Goal: Information Seeking & Learning: Check status

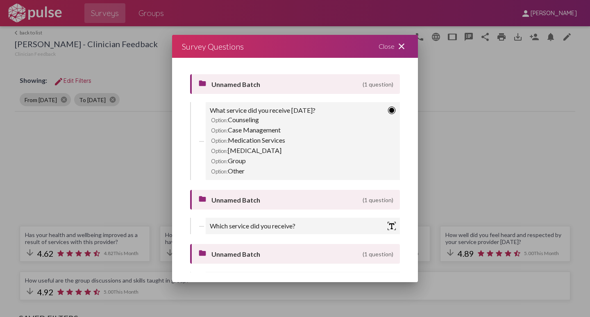
scroll to position [0, 0]
click at [403, 45] on mat-icon "close" at bounding box center [401, 46] width 10 height 10
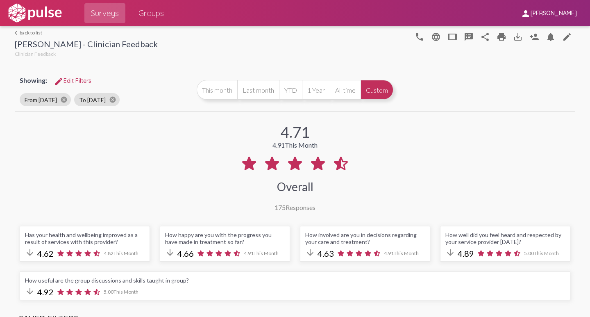
click at [20, 32] on link "arrow_back_ios back to list" at bounding box center [86, 32] width 143 height 6
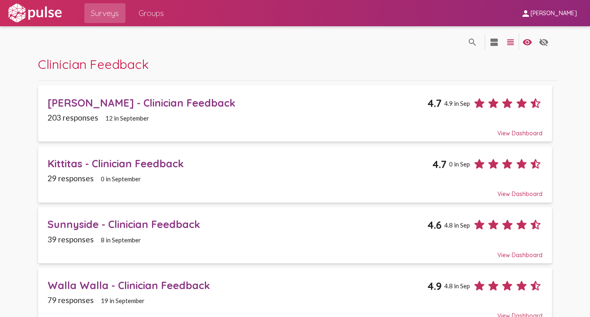
click at [61, 161] on div "Kittitas - Clinician Feedback" at bounding box center [240, 163] width 385 height 13
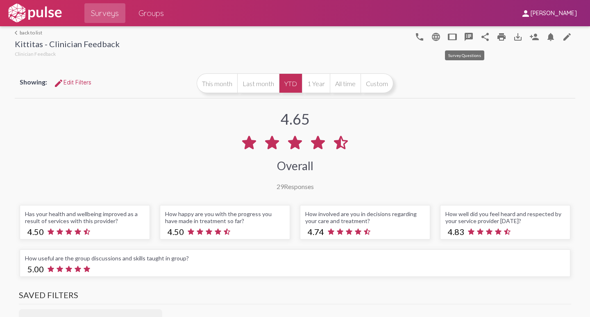
click at [464, 35] on mat-icon "speaker_notes" at bounding box center [469, 37] width 10 height 10
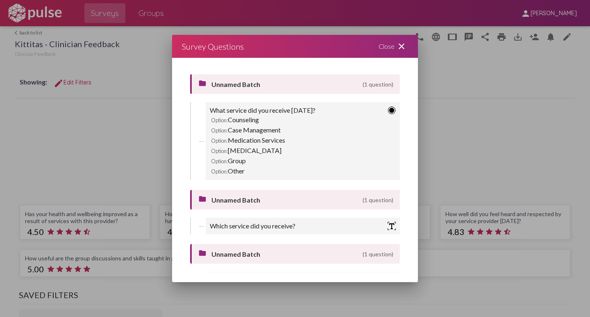
click at [400, 43] on mat-icon "close" at bounding box center [401, 46] width 10 height 10
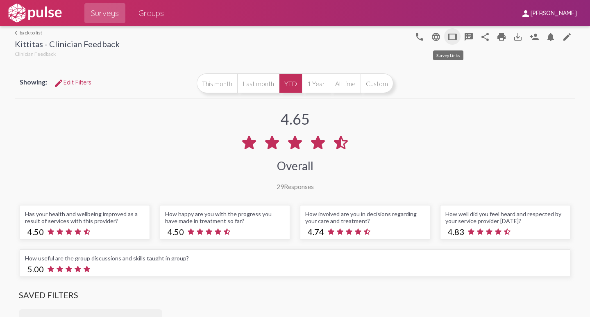
click at [448, 38] on mat-icon "tablet" at bounding box center [452, 37] width 10 height 10
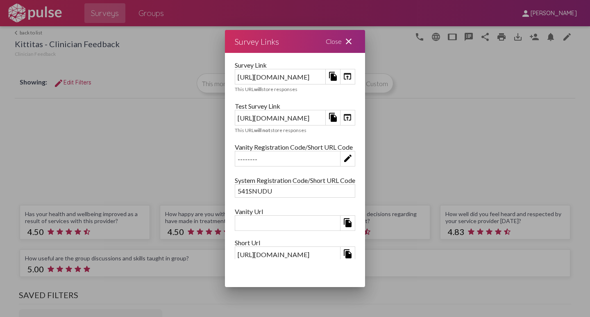
click at [352, 117] on mat-icon "open_in_browser" at bounding box center [347, 117] width 10 height 10
click at [353, 41] on mat-icon "close" at bounding box center [349, 41] width 10 height 10
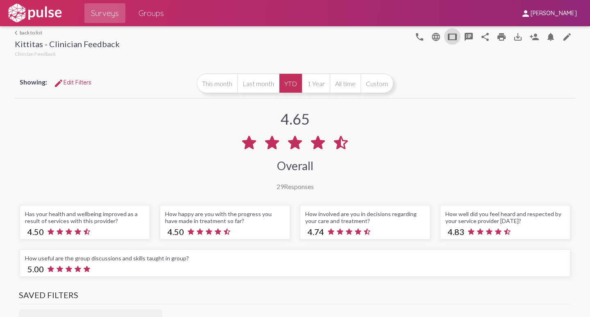
click at [19, 32] on link "arrow_back_ios back to list" at bounding box center [67, 32] width 105 height 6
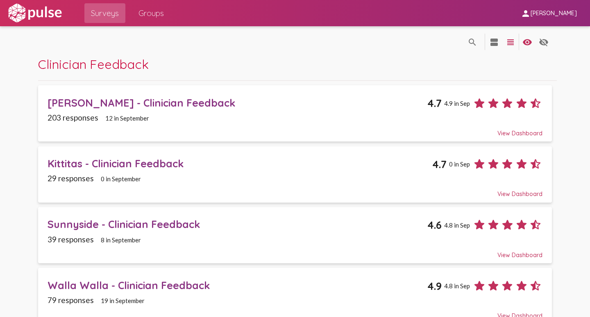
click at [74, 226] on div "Sunnyside - Clinician Feedback" at bounding box center [238, 223] width 380 height 13
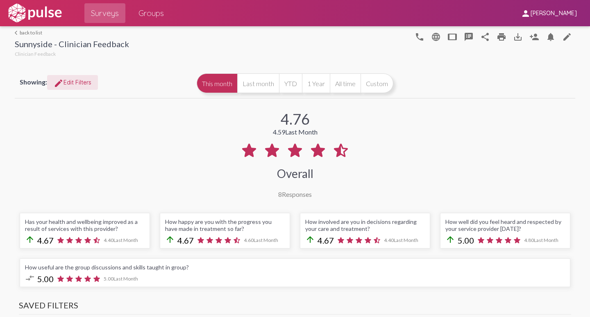
click at [68, 81] on span "edit Edit Filters" at bounding box center [73, 82] width 38 height 7
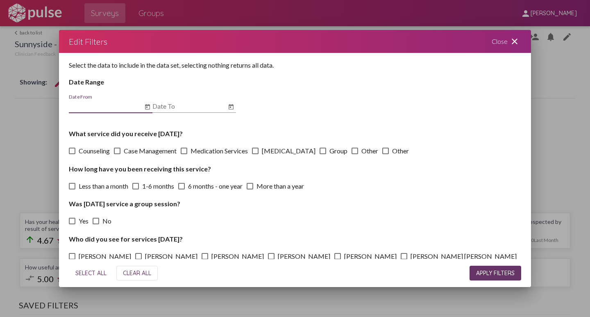
click at [148, 109] on icon "Open calendar" at bounding box center [147, 107] width 7 height 10
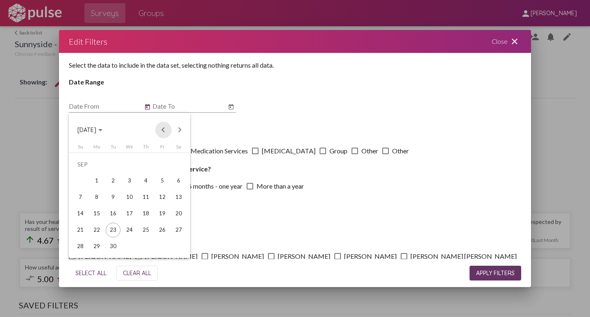
click at [165, 131] on button "Previous month" at bounding box center [163, 130] width 16 height 16
click at [164, 131] on button "Previous month" at bounding box center [163, 130] width 16 height 16
click at [82, 180] on div "1" at bounding box center [80, 180] width 15 height 15
type input "[DATE]"
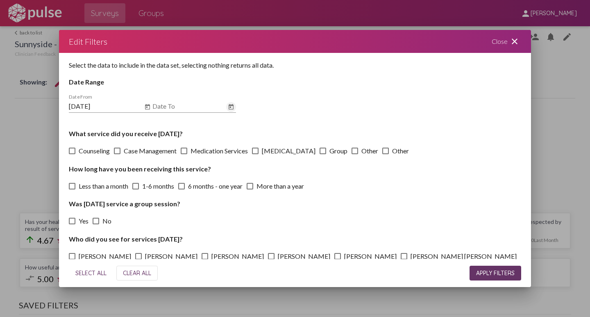
click at [229, 107] on icon "Open calendar" at bounding box center [231, 106] width 5 height 5
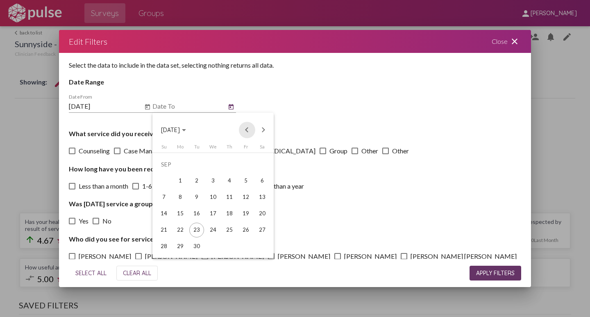
click at [246, 131] on button "Previous month" at bounding box center [247, 130] width 16 height 16
click at [211, 247] on div "30" at bounding box center [213, 246] width 15 height 15
type input "[DATE]"
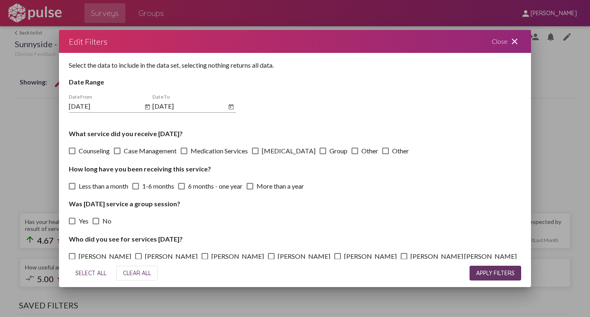
click at [402, 124] on div "Select the data to include in the data set, selecting nothing returns all data.…" at bounding box center [295, 156] width 472 height 206
click at [482, 271] on span "APPLY FILTERS" at bounding box center [495, 272] width 38 height 7
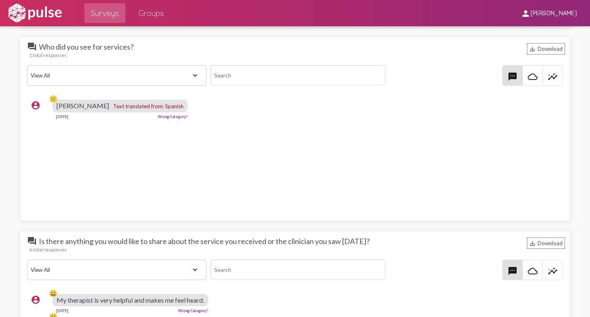
scroll to position [1224, 0]
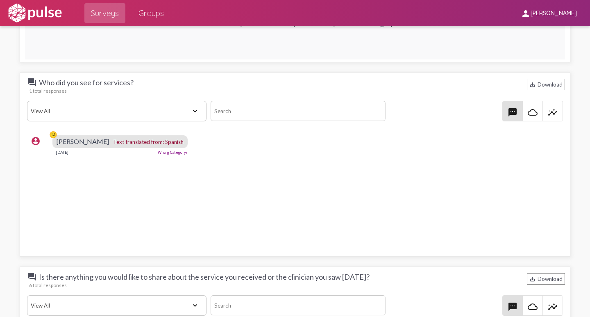
click at [158, 152] on link "Wrong Category?" at bounding box center [173, 152] width 30 height 5
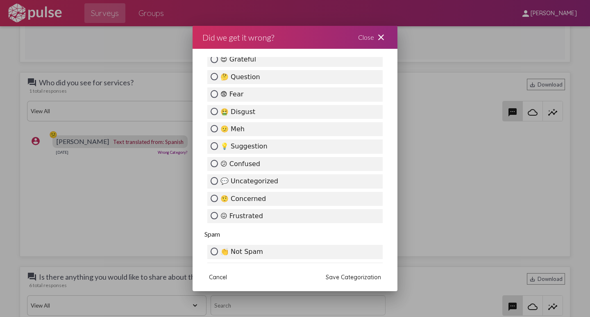
scroll to position [192, 0]
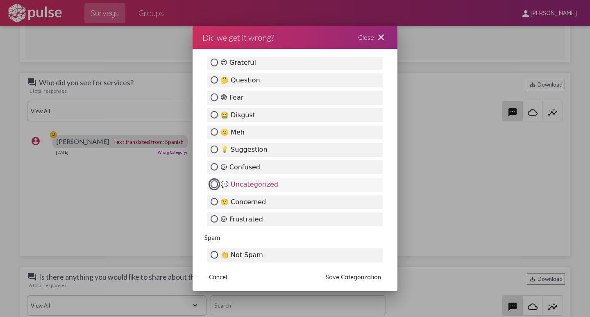
click at [217, 183] on input "💬 Uncategorized" at bounding box center [214, 183] width 7 height 7
radio input "true"
click at [347, 278] on span "Save Categorization" at bounding box center [353, 276] width 55 height 7
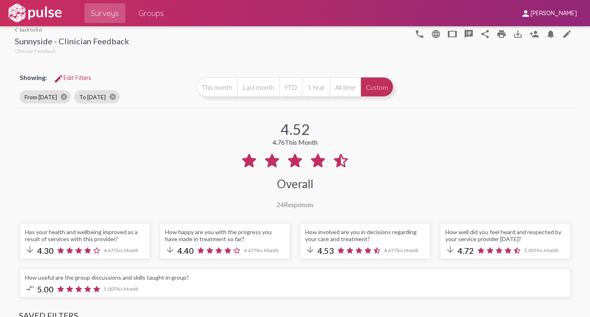
scroll to position [0, 0]
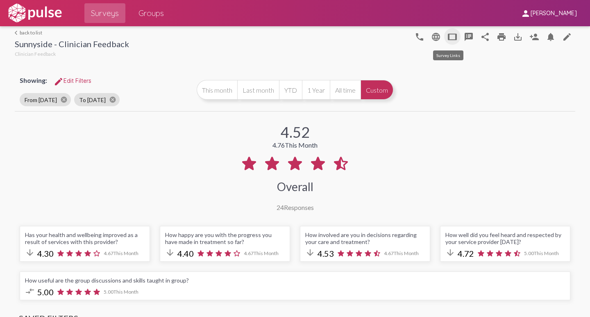
click at [448, 36] on mat-icon "tablet" at bounding box center [452, 37] width 10 height 10
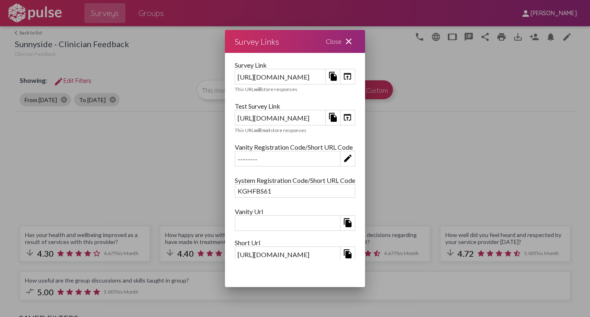
click at [352, 116] on mat-icon "open_in_browser" at bounding box center [347, 117] width 10 height 10
click at [353, 41] on mat-icon "close" at bounding box center [349, 41] width 10 height 10
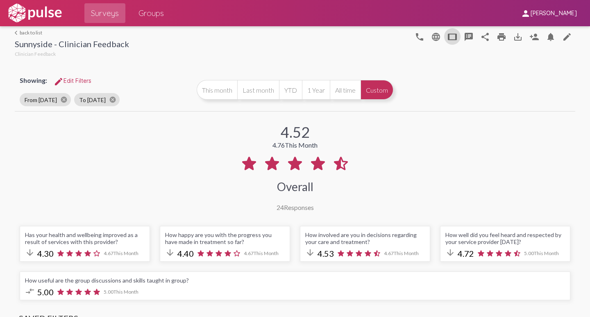
click at [23, 32] on link "arrow_back_ios back to list" at bounding box center [72, 32] width 114 height 6
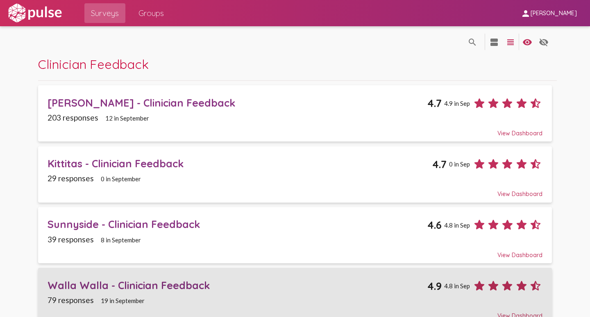
click at [61, 285] on div "Walla Walla - Clinician Feedback" at bounding box center [238, 284] width 380 height 13
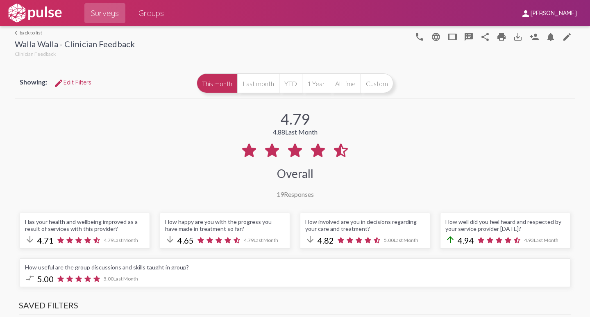
click at [70, 79] on span "edit Edit Filters" at bounding box center [73, 82] width 38 height 7
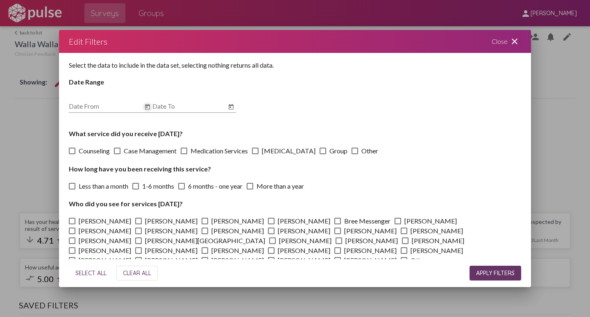
click at [148, 110] on icon "Open calendar" at bounding box center [147, 107] width 7 height 10
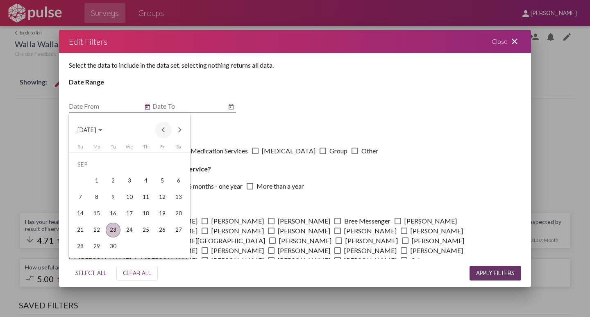
click at [163, 131] on button "Previous month" at bounding box center [163, 130] width 16 height 16
click at [81, 179] on div "1" at bounding box center [80, 180] width 15 height 15
type input "[DATE]"
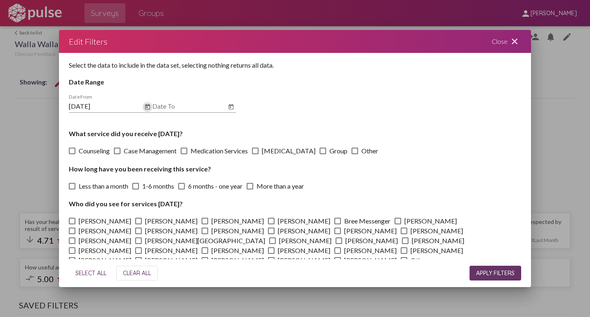
click at [229, 107] on icon "Open calendar" at bounding box center [231, 107] width 7 height 10
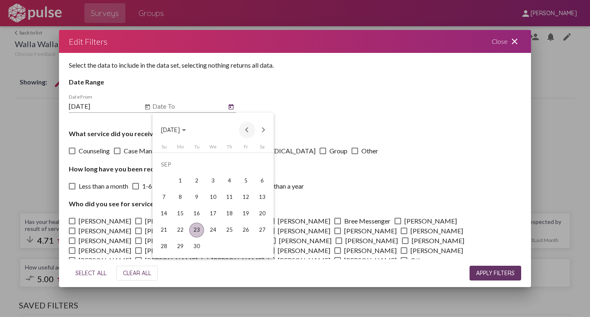
click at [245, 129] on button "Previous month" at bounding box center [247, 130] width 16 height 16
click at [229, 243] on div "31" at bounding box center [229, 246] width 15 height 15
type input "[DATE]"
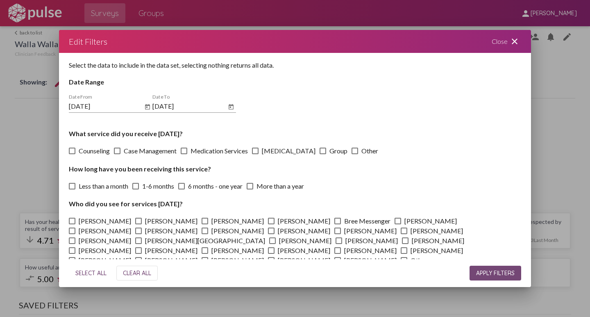
click at [478, 273] on span "APPLY FILTERS" at bounding box center [495, 272] width 38 height 7
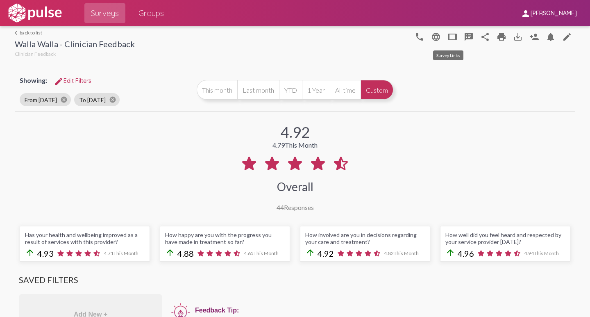
click at [448, 39] on mat-icon "tablet" at bounding box center [452, 37] width 10 height 10
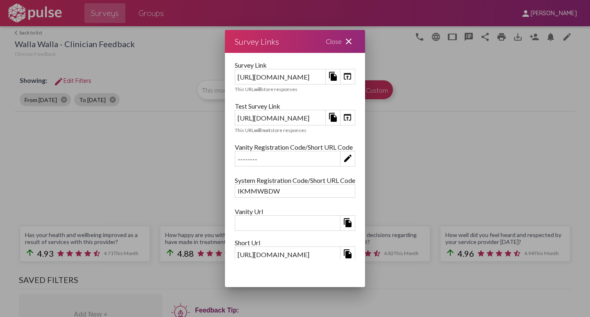
click at [352, 118] on mat-icon "open_in_browser" at bounding box center [347, 117] width 10 height 10
click at [353, 40] on mat-icon "close" at bounding box center [349, 41] width 10 height 10
